Goal: Transaction & Acquisition: Purchase product/service

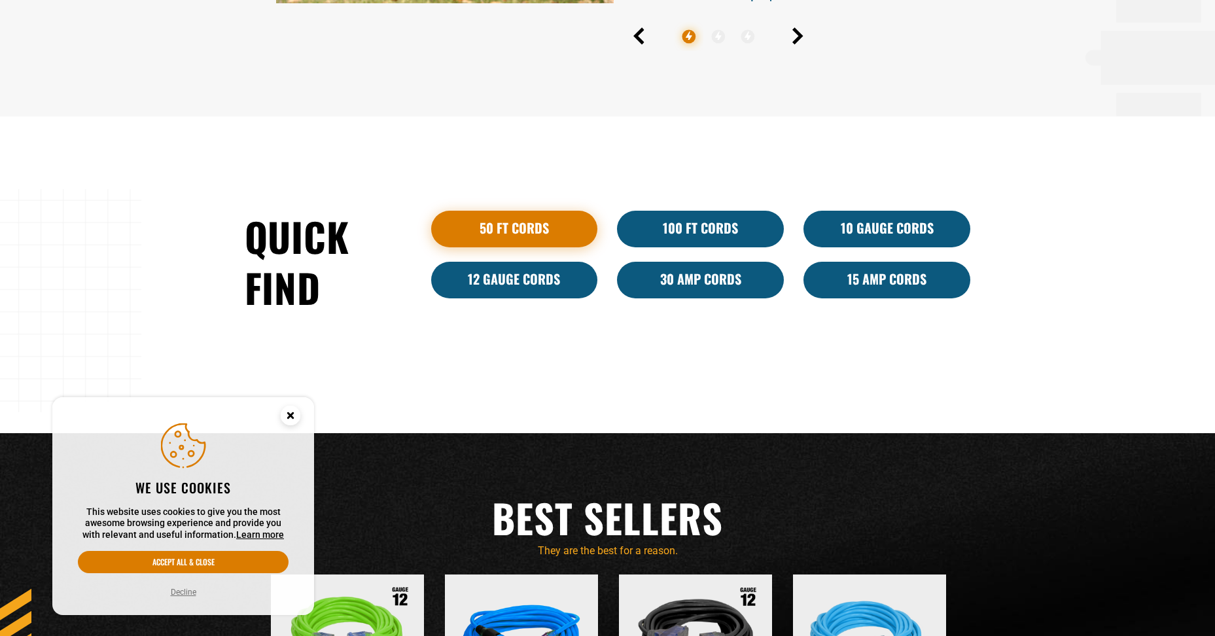
click at [540, 229] on link "50 ft cords" at bounding box center [514, 229] width 167 height 37
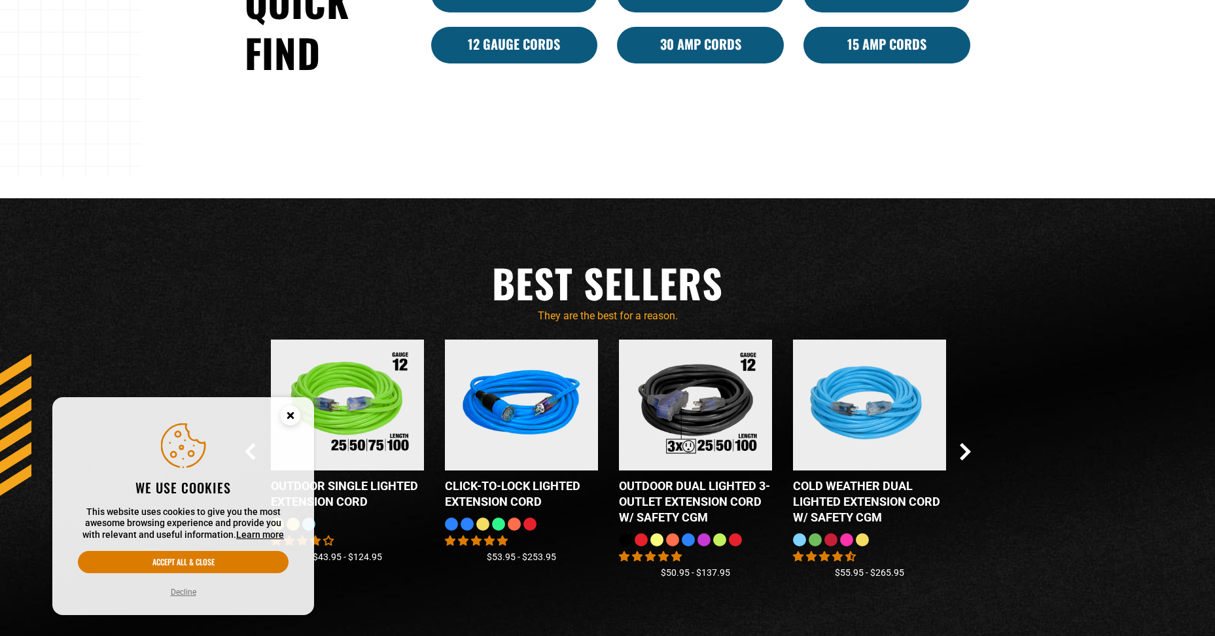
scroll to position [1178, 0]
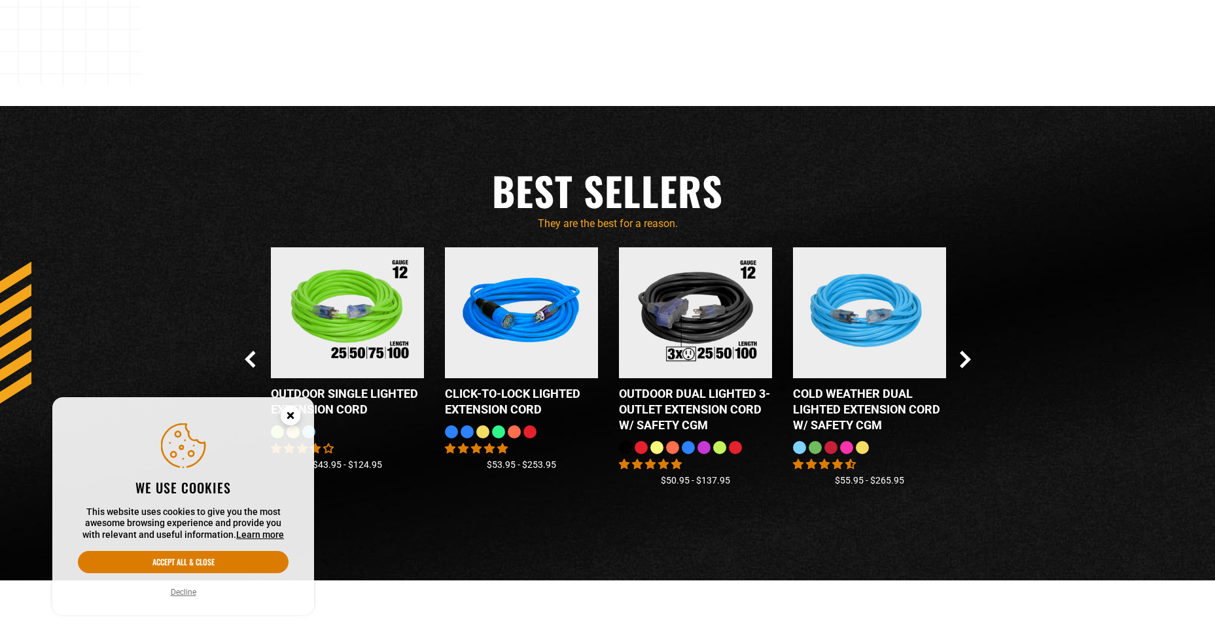
click at [294, 417] on circle "Cookie Consent" at bounding box center [291, 416] width 20 height 20
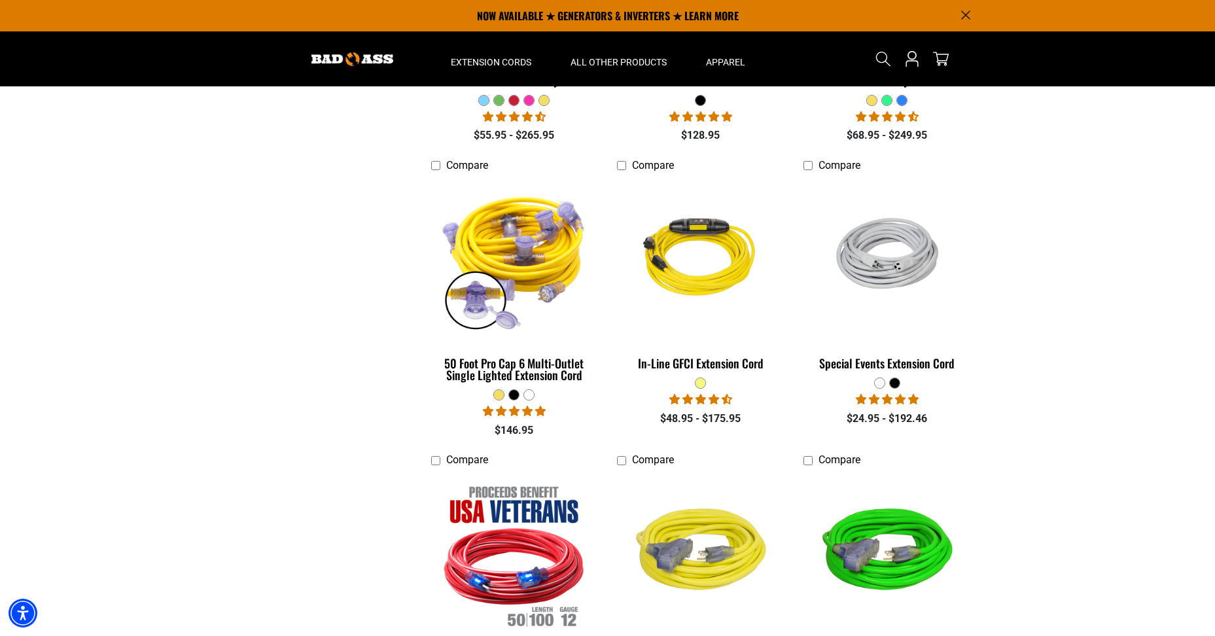
scroll to position [1112, 0]
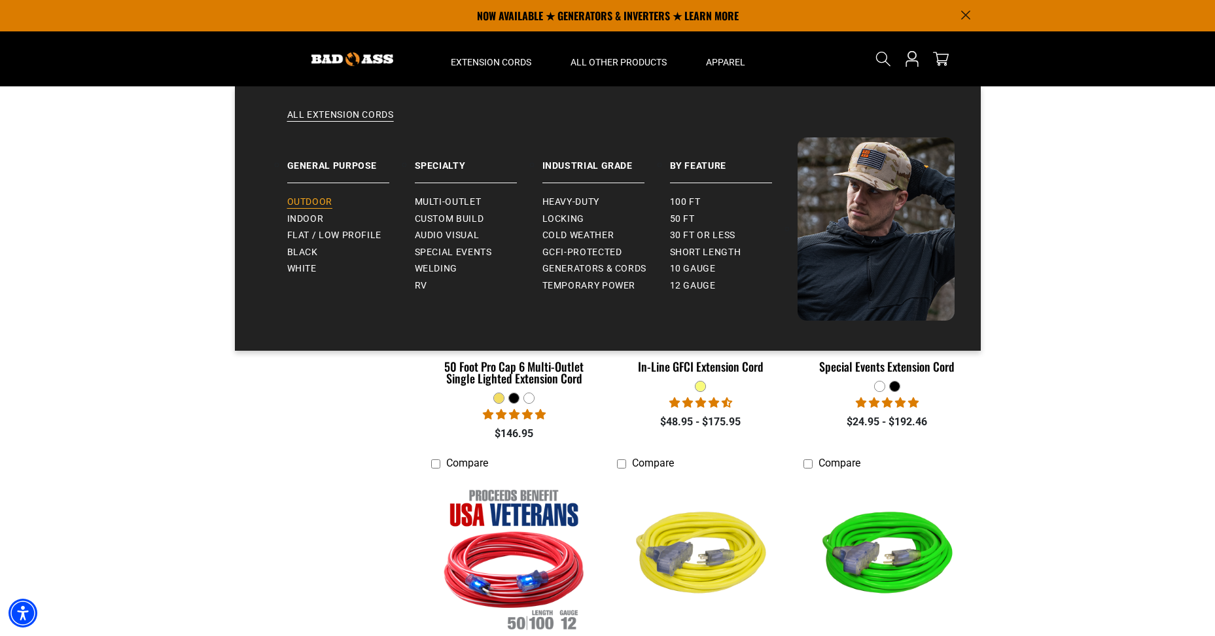
click at [317, 203] on span "Outdoor" at bounding box center [309, 202] width 45 height 12
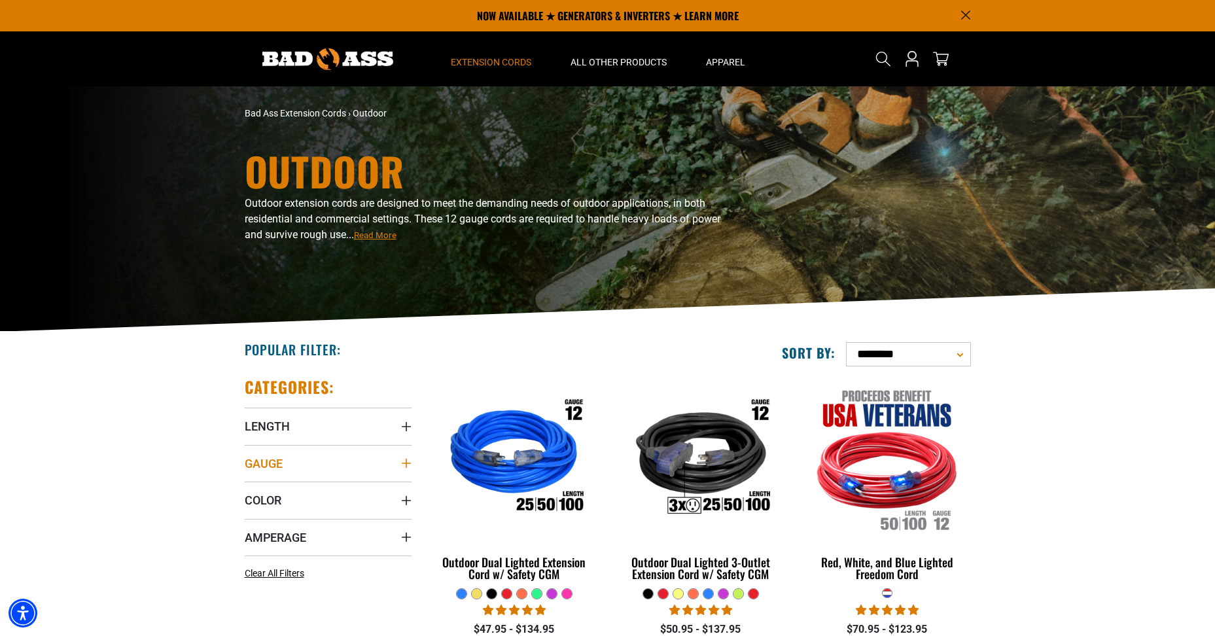
click at [402, 468] on icon "Gauge" at bounding box center [406, 463] width 10 height 10
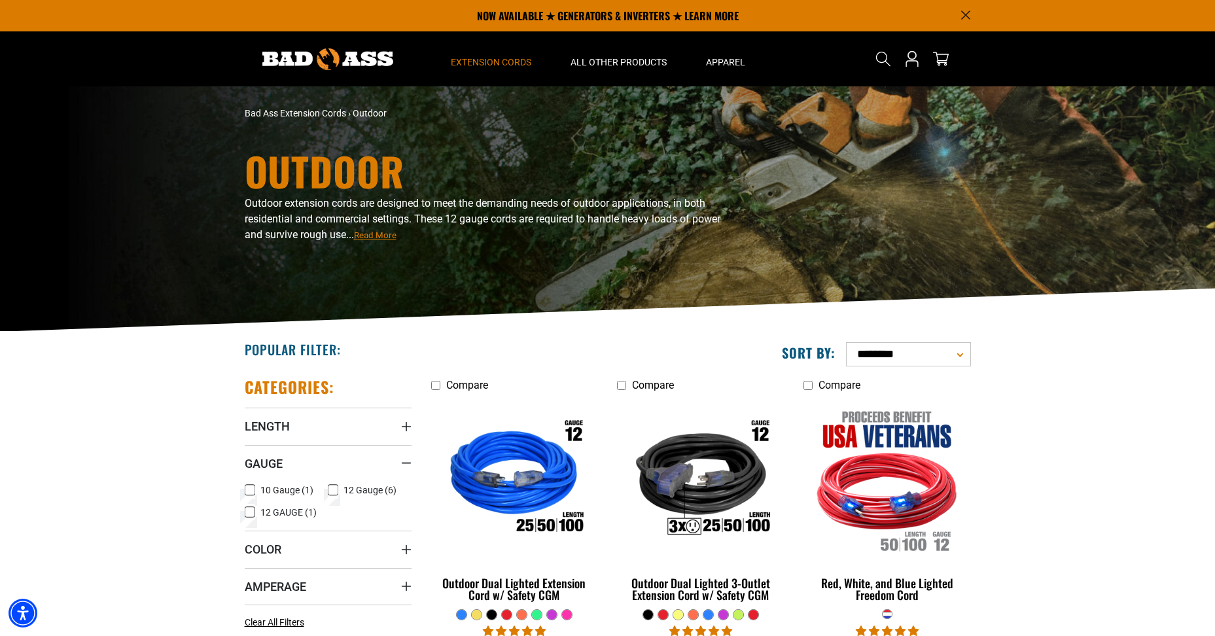
click at [254, 494] on icon at bounding box center [250, 490] width 10 height 17
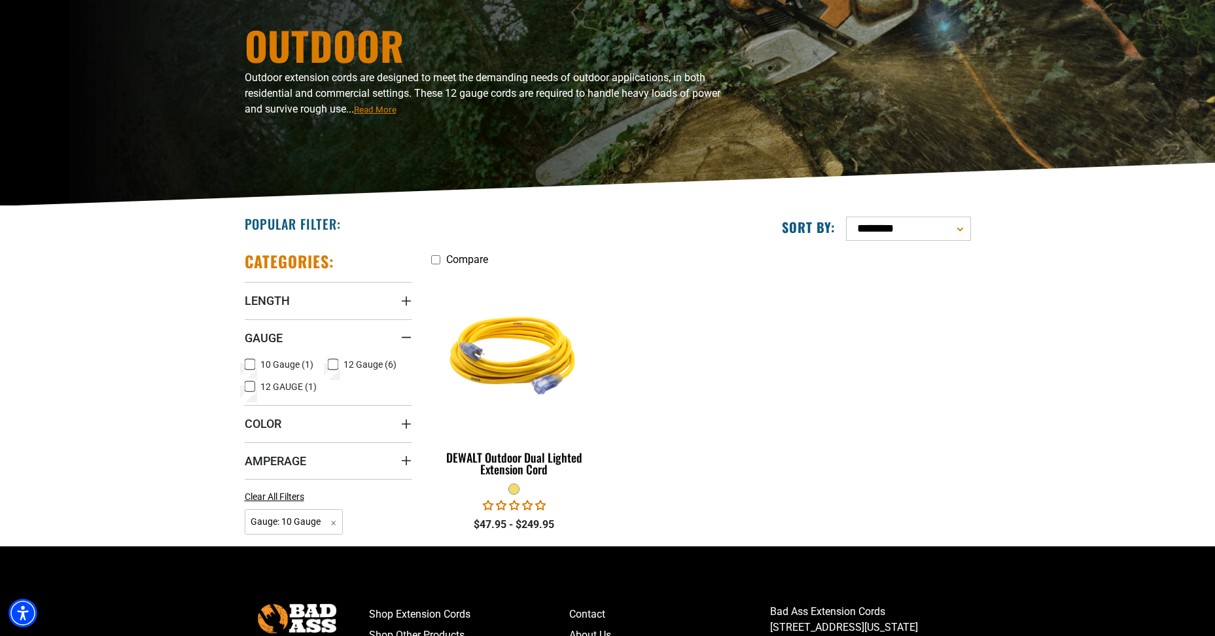
scroll to position [131, 0]
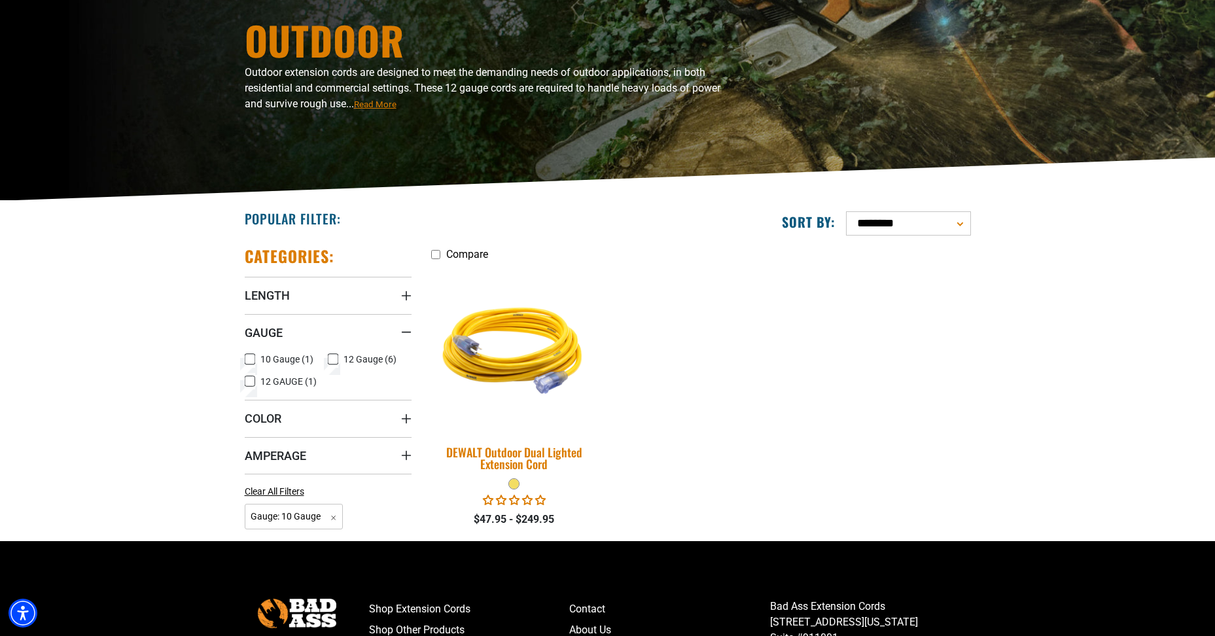
click at [552, 369] on img at bounding box center [514, 349] width 183 height 168
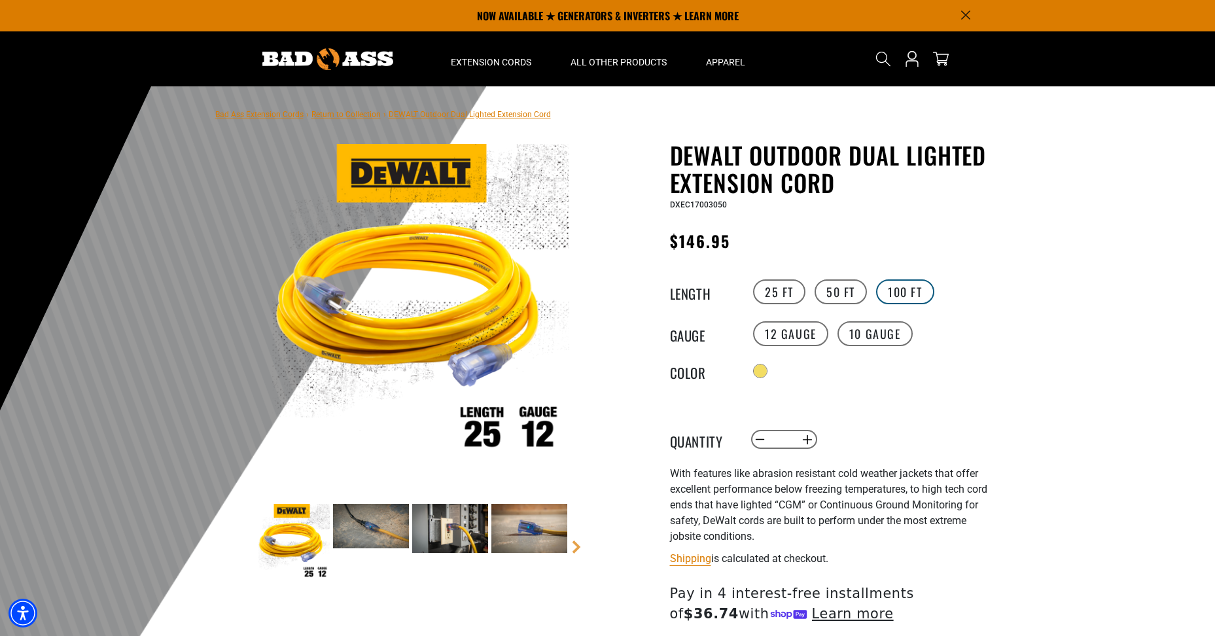
click at [917, 295] on label "100 FT" at bounding box center [905, 291] width 58 height 25
click at [807, 336] on label "12 Gauge" at bounding box center [790, 333] width 75 height 25
click at [882, 331] on label "10 Gauge" at bounding box center [875, 333] width 75 height 25
click at [796, 335] on label "12 Gauge" at bounding box center [790, 333] width 75 height 25
